Goal: Task Accomplishment & Management: Manage account settings

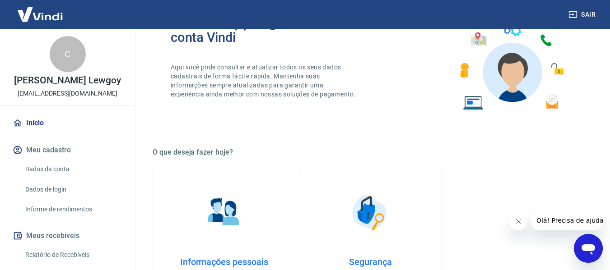
scroll to position [135, 0]
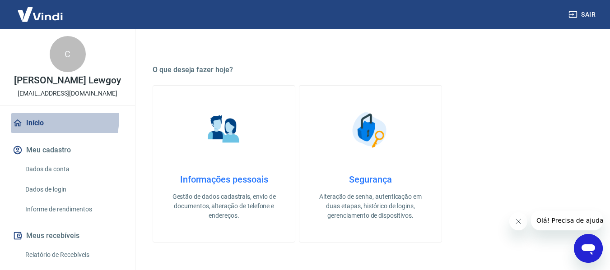
click at [35, 127] on link "Início" at bounding box center [67, 123] width 113 height 20
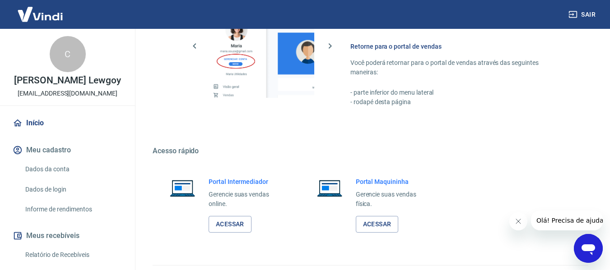
scroll to position [470, 0]
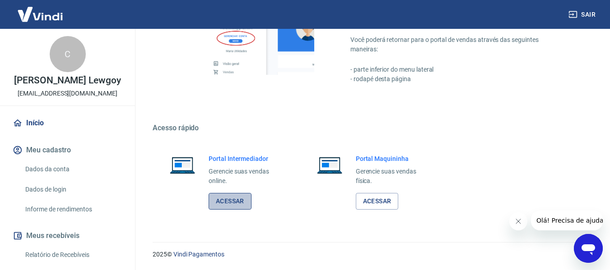
click at [246, 205] on link "Acessar" at bounding box center [230, 201] width 43 height 17
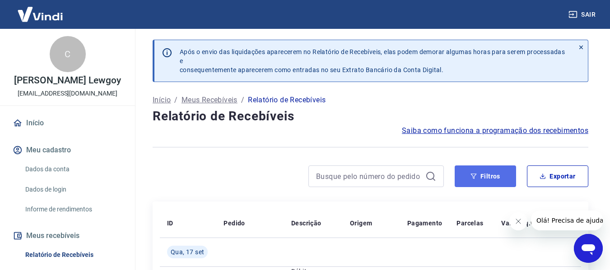
click at [488, 176] on button "Filtros" at bounding box center [485, 177] width 61 height 22
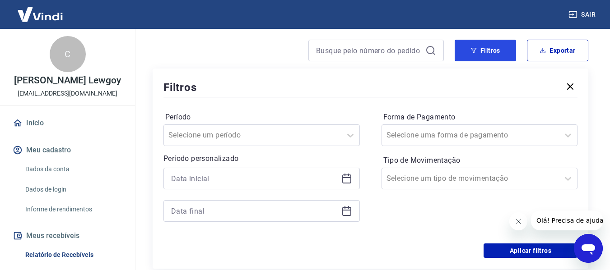
scroll to position [135, 0]
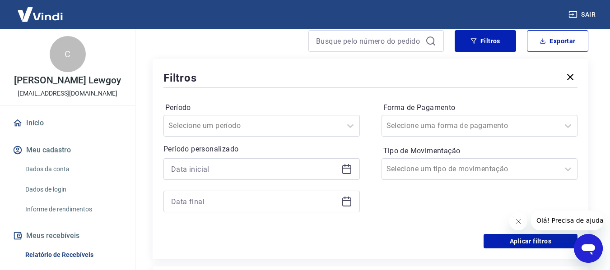
click at [351, 170] on icon at bounding box center [346, 169] width 11 height 11
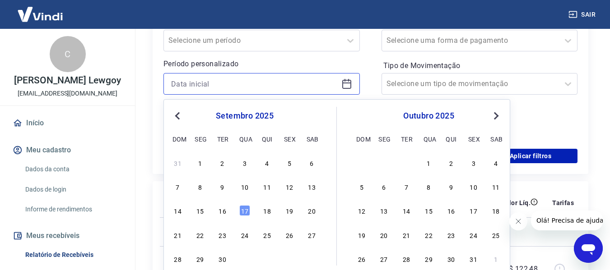
scroll to position [226, 0]
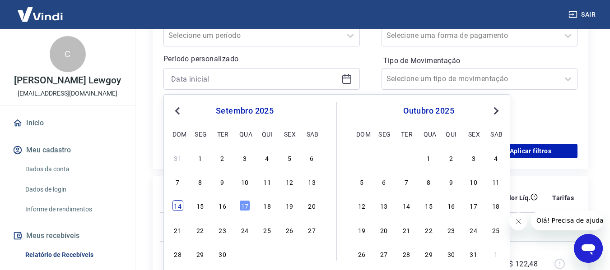
click at [181, 209] on div "14" at bounding box center [177, 205] width 11 height 11
type input "[DATE]"
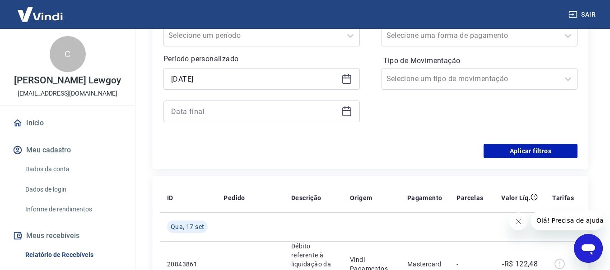
click at [342, 110] on icon at bounding box center [346, 111] width 9 height 9
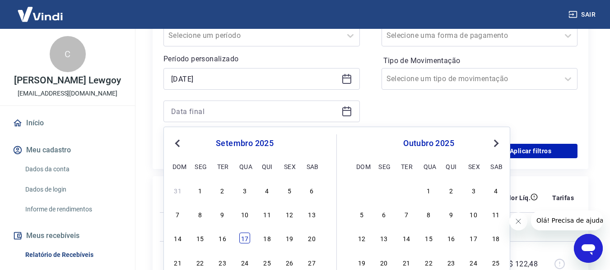
click at [244, 239] on div "17" at bounding box center [244, 238] width 11 height 11
type input "[DATE]"
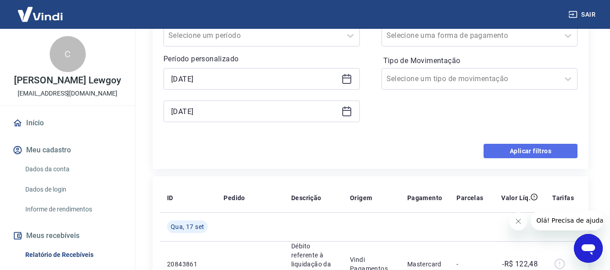
click at [523, 154] on button "Aplicar filtros" at bounding box center [531, 151] width 94 height 14
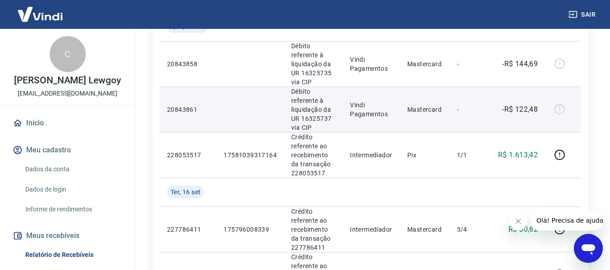
scroll to position [45, 0]
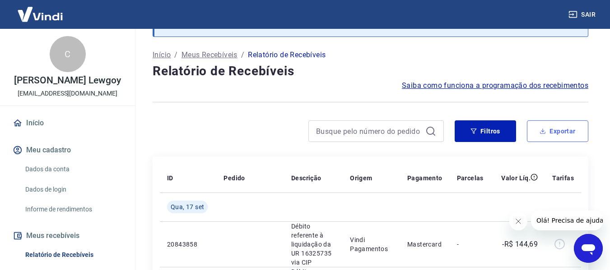
click at [562, 133] on button "Exportar" at bounding box center [557, 132] width 61 height 22
type input "[DATE]"
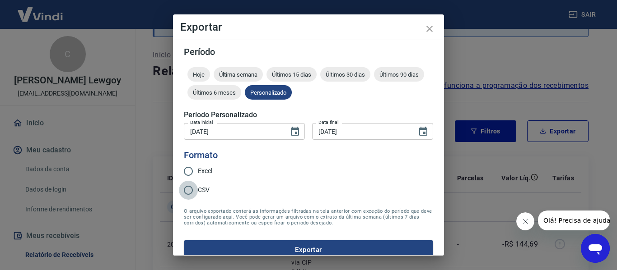
click at [192, 192] on input "CSV" at bounding box center [188, 190] width 19 height 19
radio input "true"
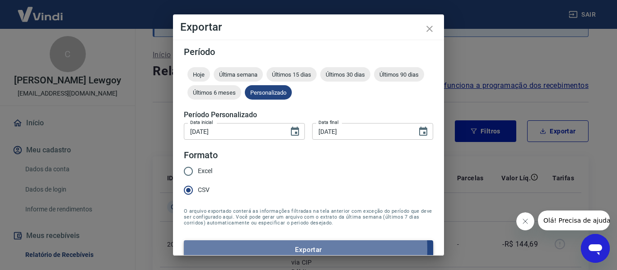
click at [249, 250] on button "Exportar" at bounding box center [308, 250] width 249 height 19
